Goal: Find specific page/section: Find specific page/section

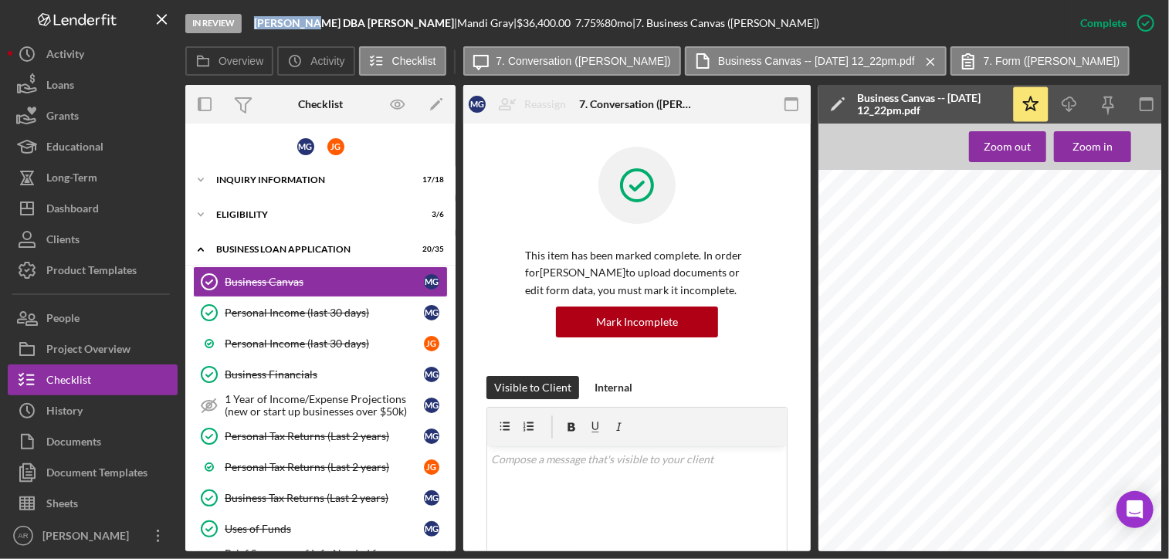
scroll to position [396, 0]
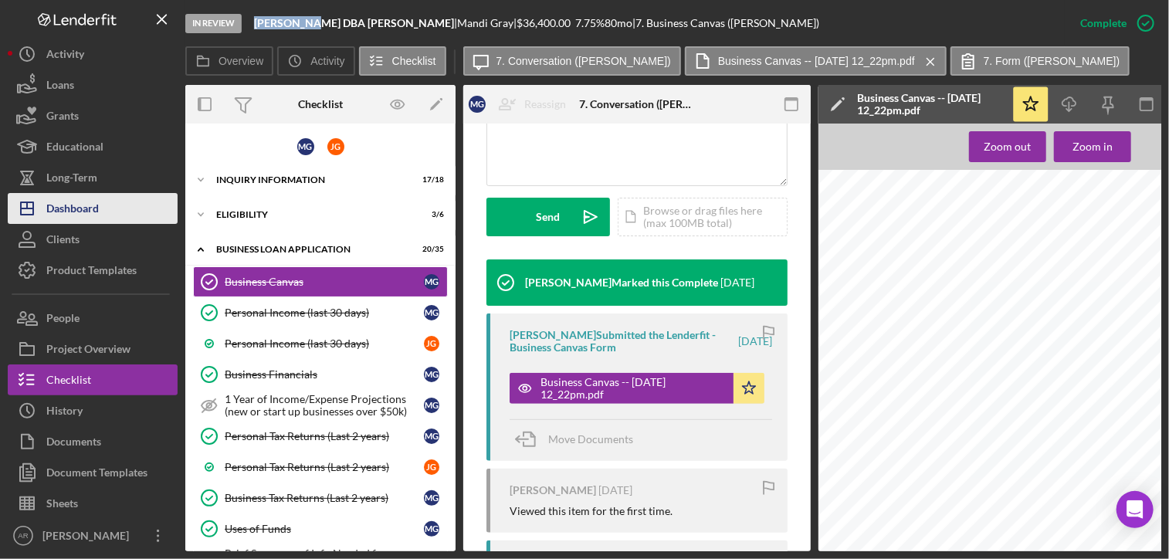
click at [60, 213] on div "Dashboard" at bounding box center [72, 210] width 52 height 35
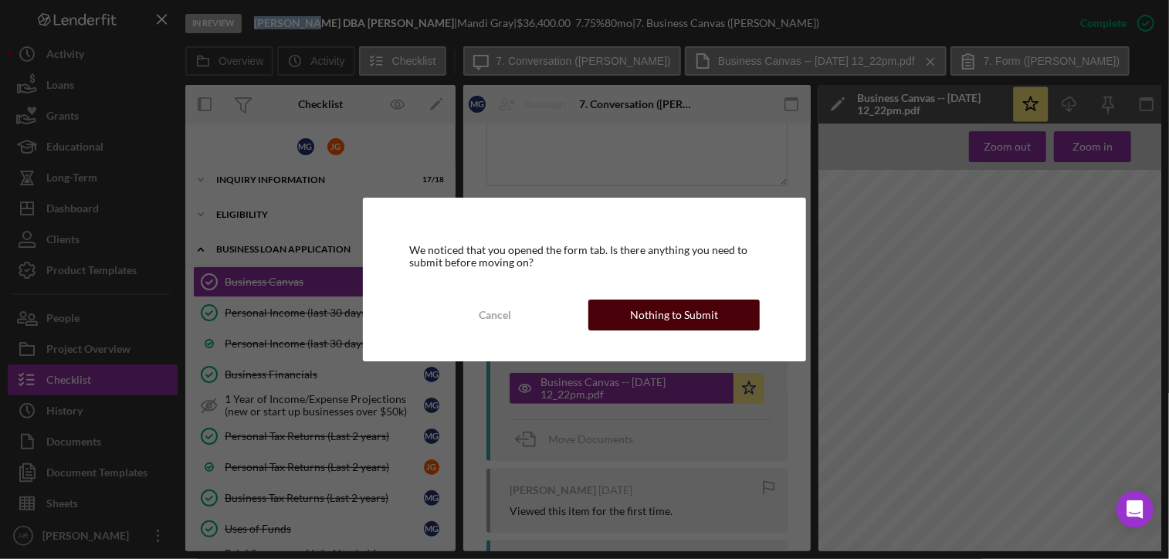
click at [676, 316] on div "Nothing to Submit" at bounding box center [674, 314] width 88 height 31
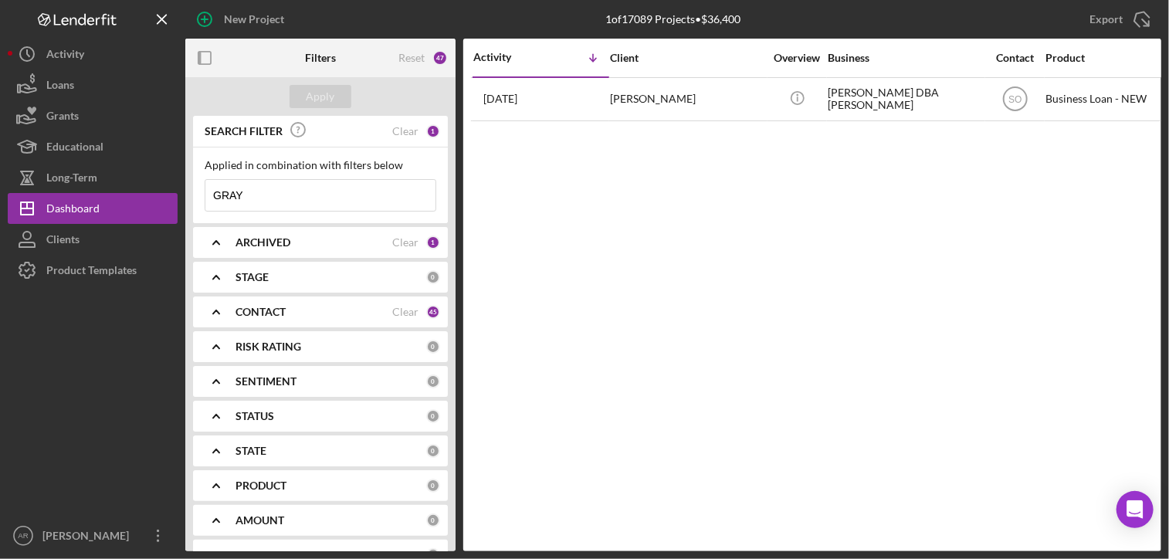
drag, startPoint x: 249, startPoint y: 194, endPoint x: 188, endPoint y: 192, distance: 61.0
click at [188, 192] on div "SEARCH FILTER Clear 1 Applied in combination with filters below GRAY Icon/Menu …" at bounding box center [320, 333] width 270 height 435
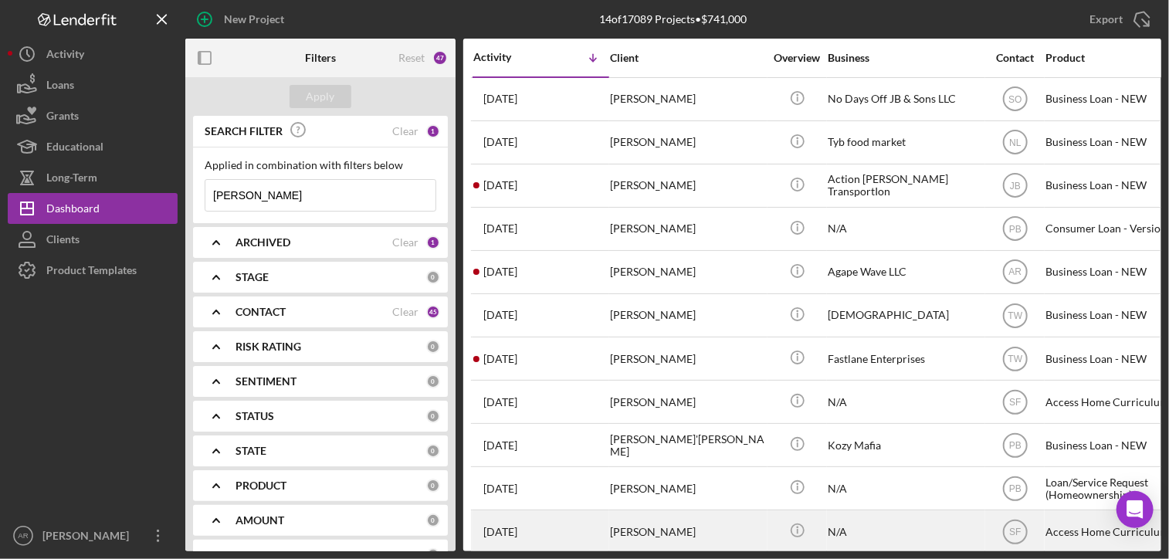
type input "[PERSON_NAME]"
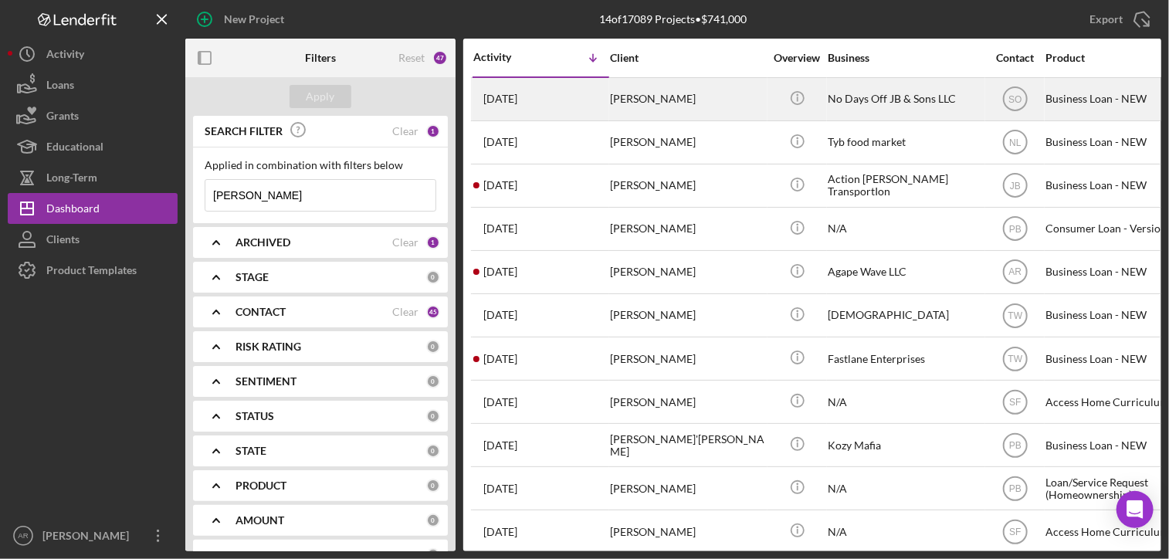
click at [644, 97] on div "[PERSON_NAME]" at bounding box center [687, 99] width 154 height 41
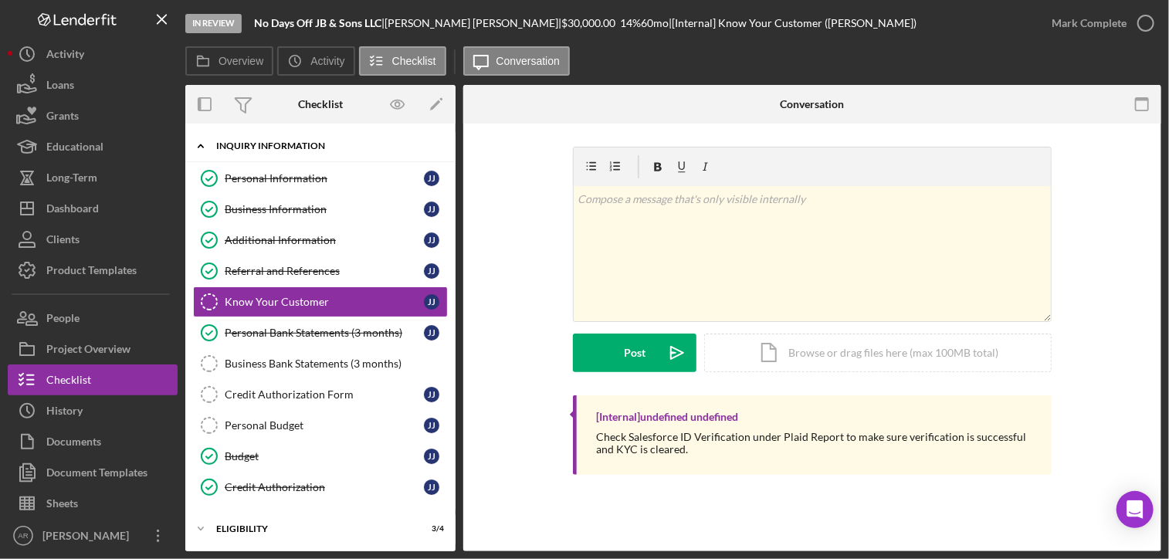
click at [201, 145] on polyline at bounding box center [200, 145] width 5 height 3
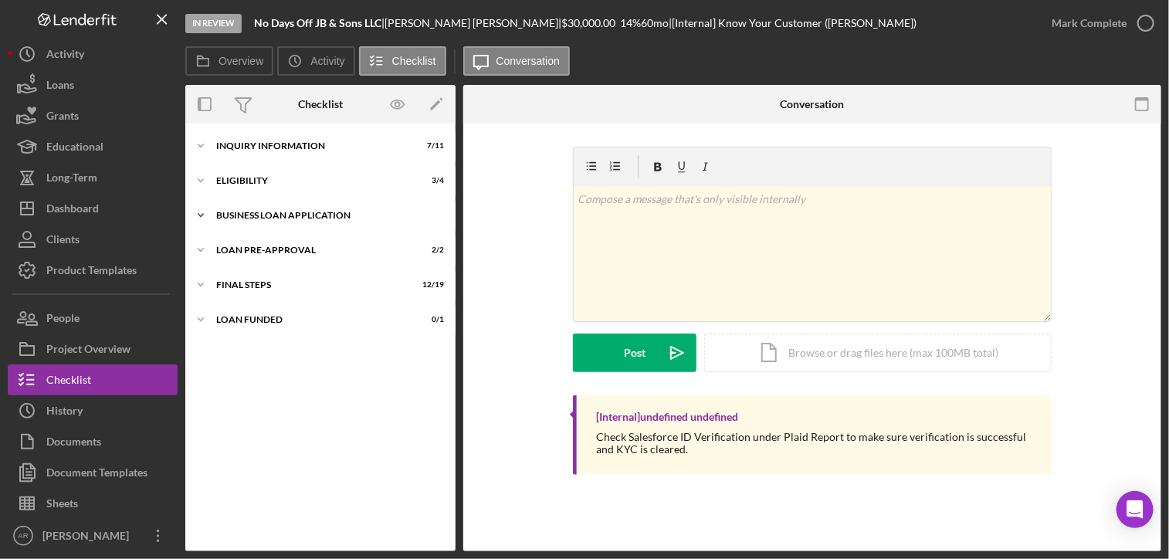
click at [197, 209] on icon "Icon/Expander" at bounding box center [200, 215] width 31 height 31
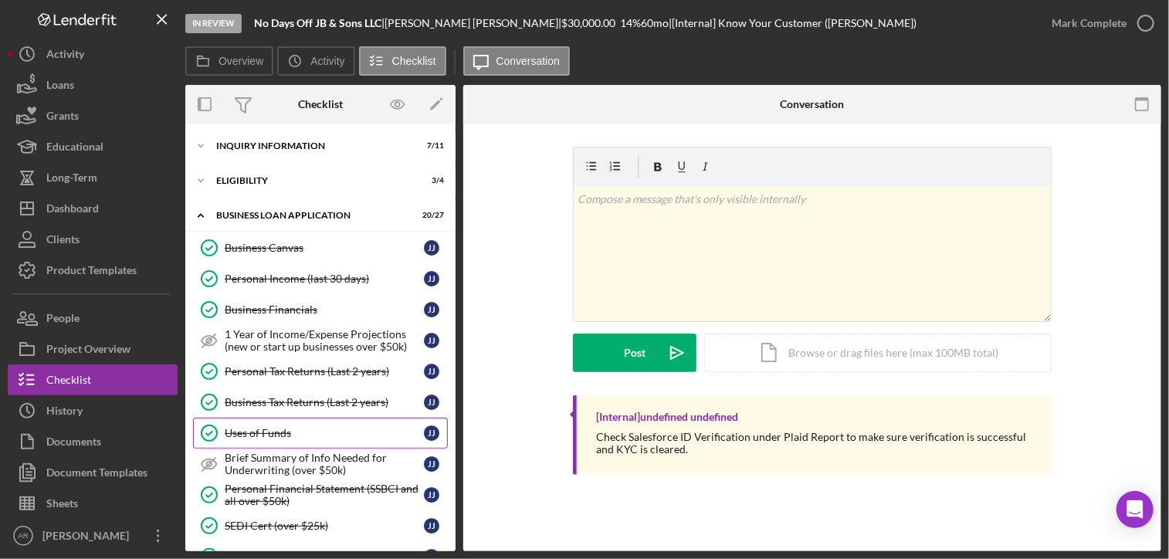
click at [254, 423] on link "Uses of Funds Uses of Funds J J" at bounding box center [320, 433] width 255 height 31
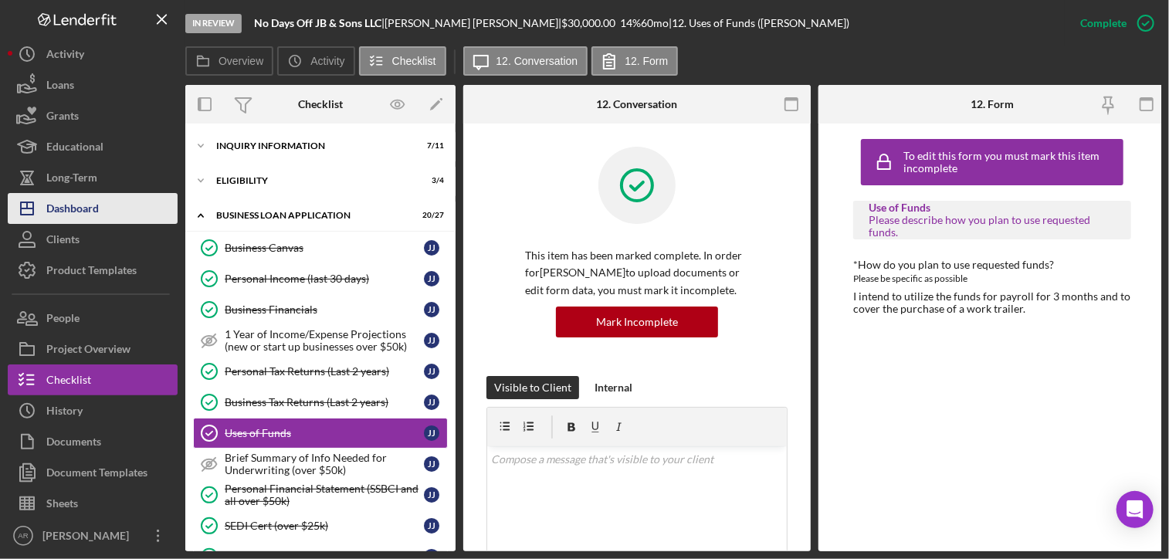
click at [74, 205] on div "Dashboard" at bounding box center [72, 210] width 52 height 35
